Goal: Find specific page/section

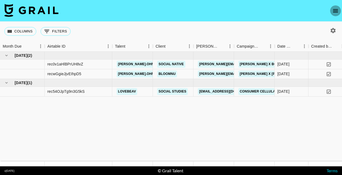
click at [336, 11] on icon "open drawer" at bounding box center [335, 10] width 5 height 3
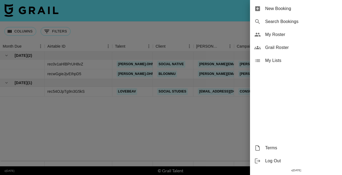
click at [272, 48] on span "Grail Roster" at bounding box center [301, 47] width 72 height 6
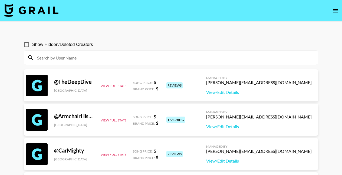
click at [170, 58] on input at bounding box center [174, 57] width 281 height 9
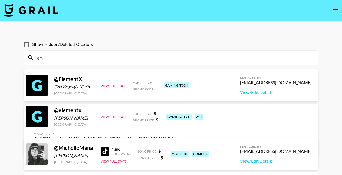
type input "e"
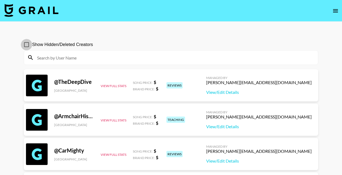
click at [27, 44] on input "Show Hidden/Deleted Creators" at bounding box center [26, 44] width 11 height 11
checkbox input "true"
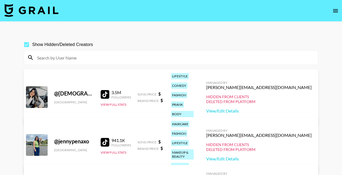
click at [49, 58] on input at bounding box center [174, 57] width 281 height 9
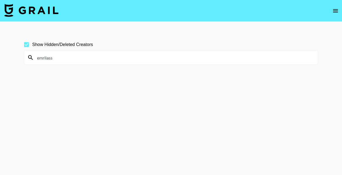
type input "emrilass"
click at [28, 45] on input "Show Hidden/Deleted Creators" at bounding box center [26, 44] width 11 height 11
checkbox input "false"
click at [48, 56] on input "emrilass" at bounding box center [174, 57] width 281 height 9
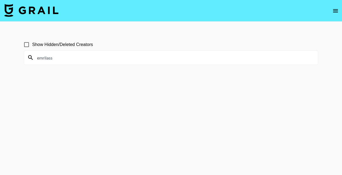
click at [48, 56] on input "emrilass" at bounding box center [174, 57] width 281 height 9
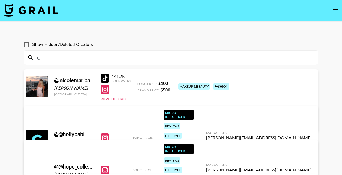
type input "O"
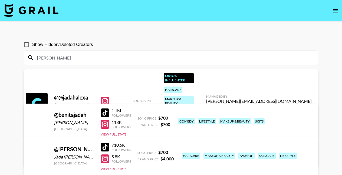
scroll to position [-1, 0]
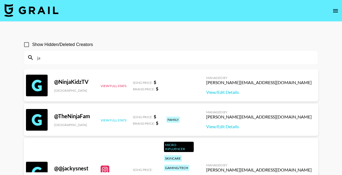
type input "j"
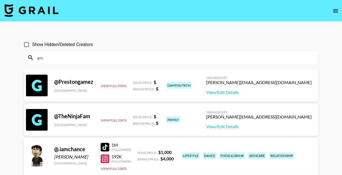
type input "a"
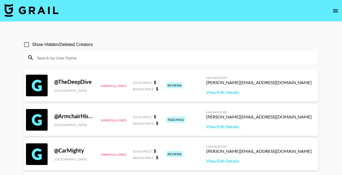
click at [39, 14] on img at bounding box center [31, 10] width 54 height 13
